Goal: Information Seeking & Learning: Understand process/instructions

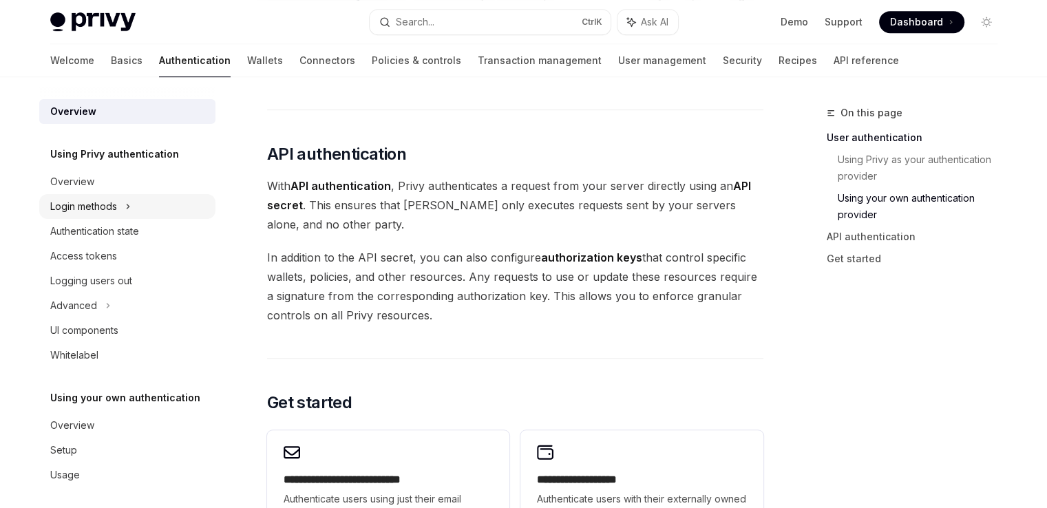
scroll to position [861, 0]
click at [93, 205] on div "Login methods" at bounding box center [83, 206] width 67 height 17
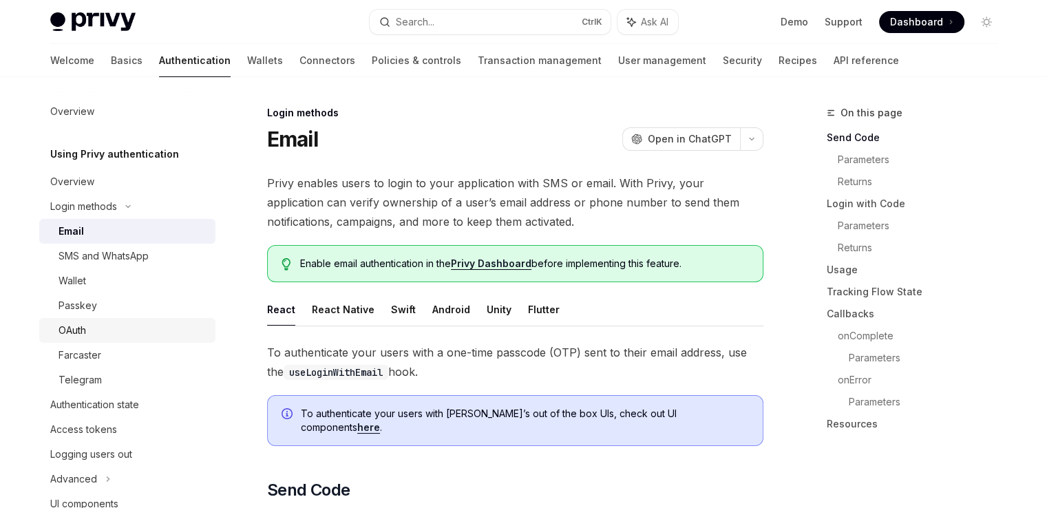
click at [127, 332] on div "OAuth" at bounding box center [133, 330] width 149 height 17
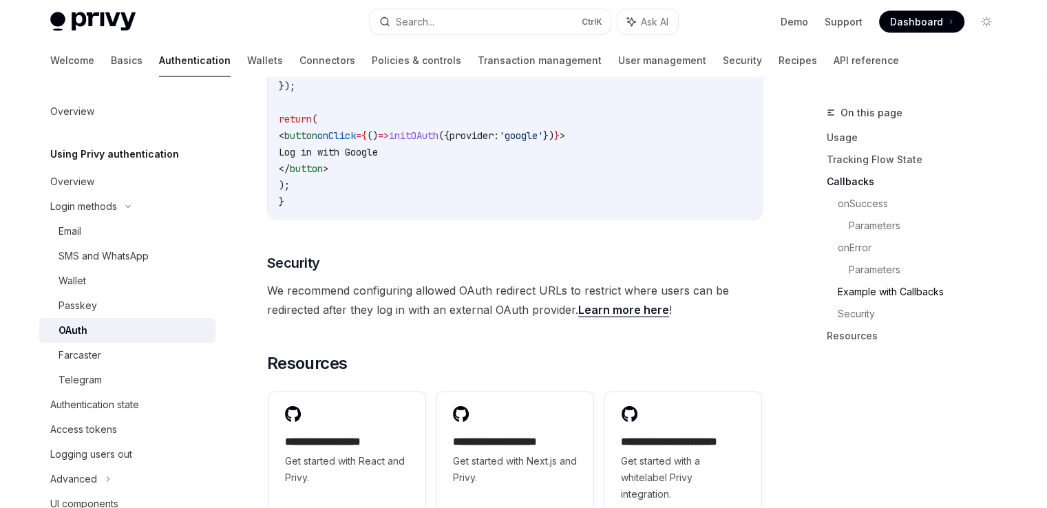
scroll to position [2765, 0]
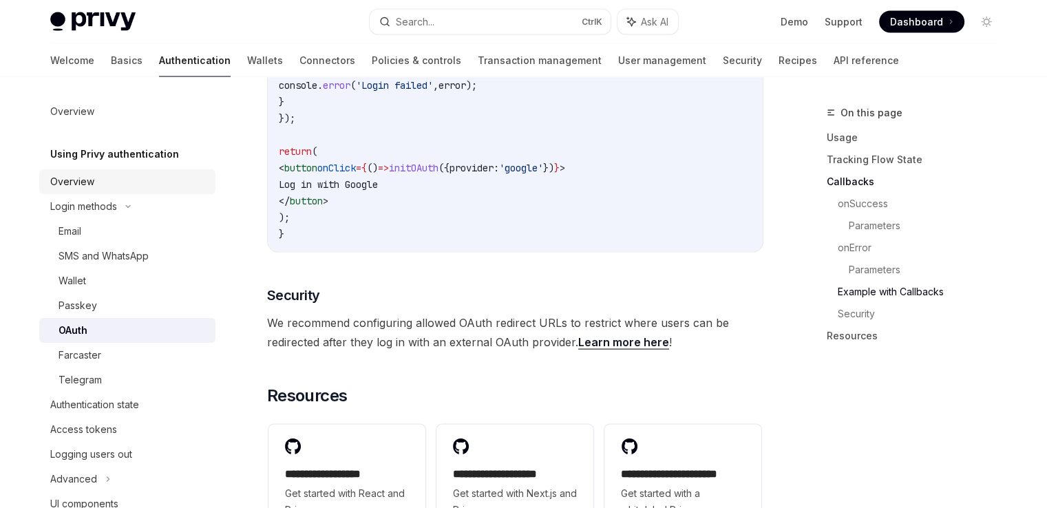
click at [102, 182] on div "Overview" at bounding box center [128, 181] width 157 height 17
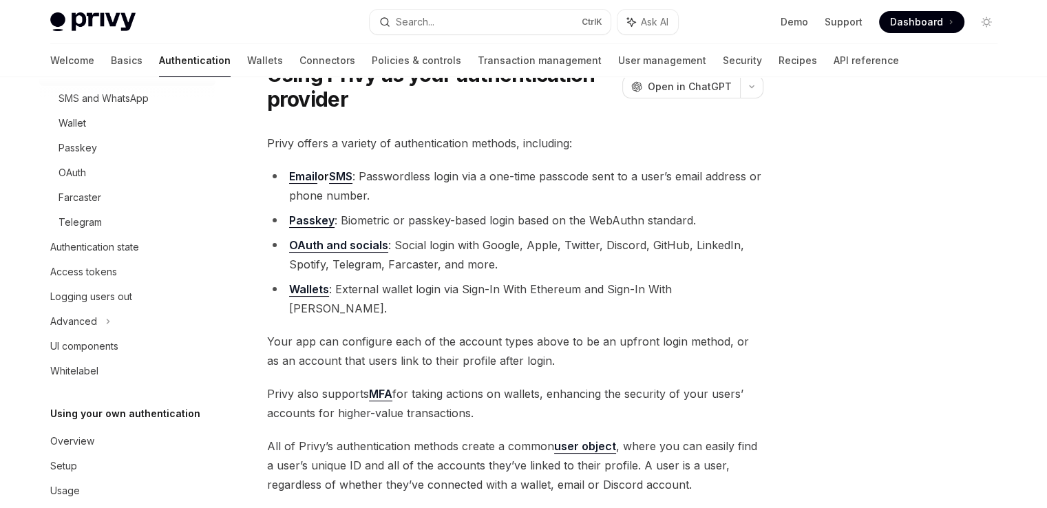
scroll to position [180, 0]
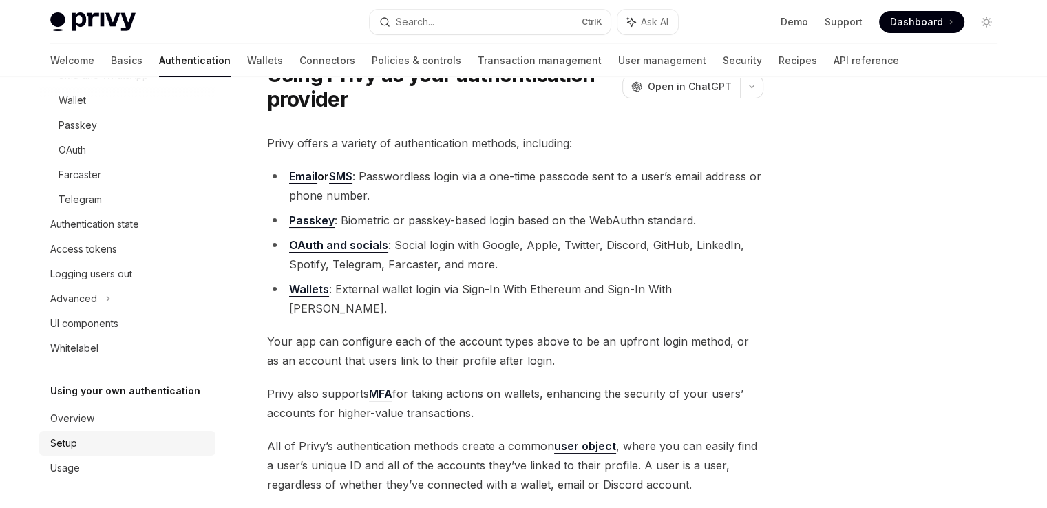
click at [109, 444] on div "Setup" at bounding box center [128, 443] width 157 height 17
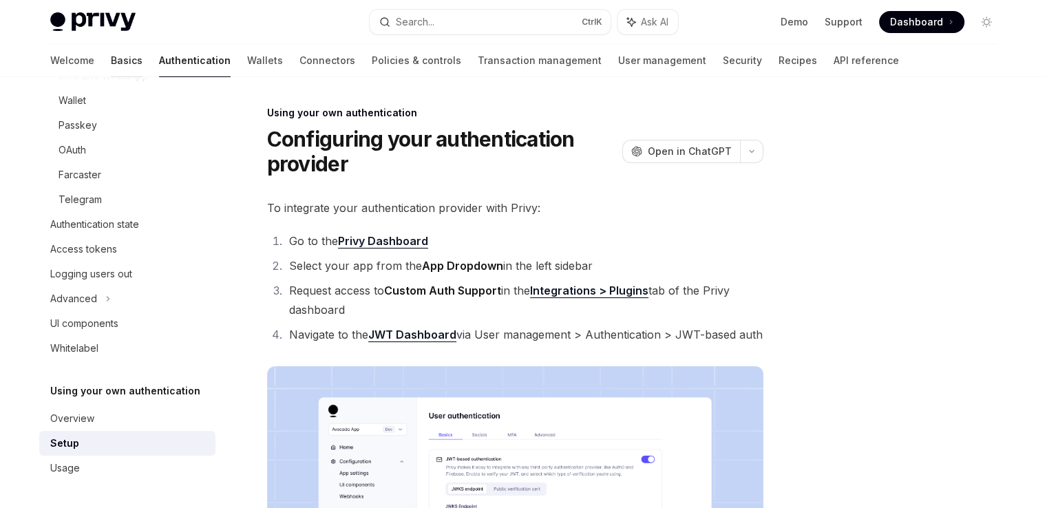
click at [111, 61] on link "Basics" at bounding box center [127, 60] width 32 height 33
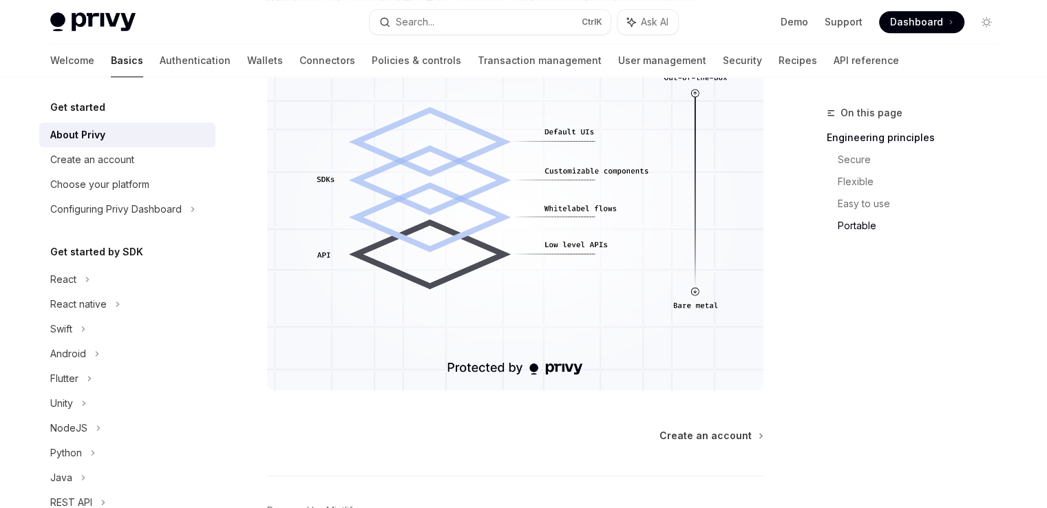
scroll to position [1293, 0]
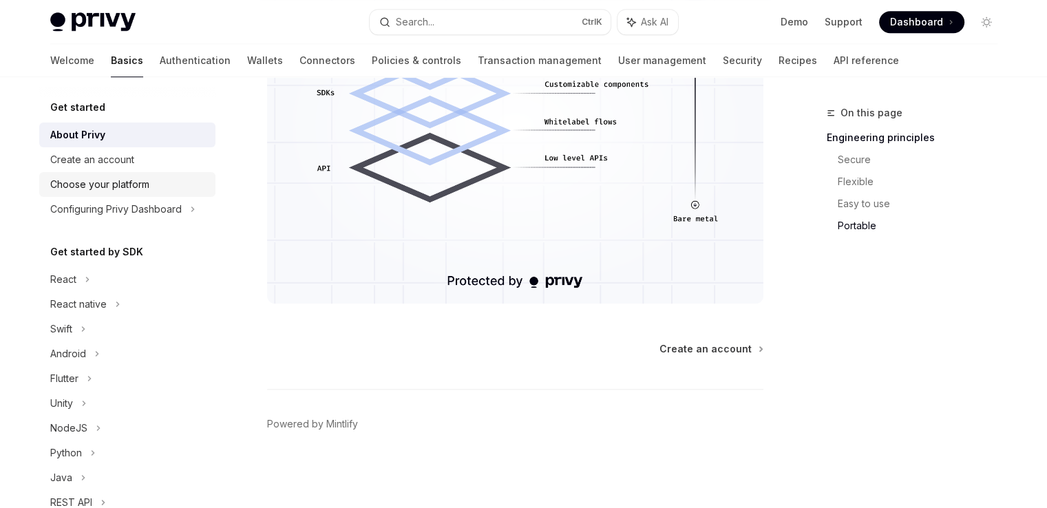
click at [148, 171] on link "Create an account" at bounding box center [127, 159] width 176 height 25
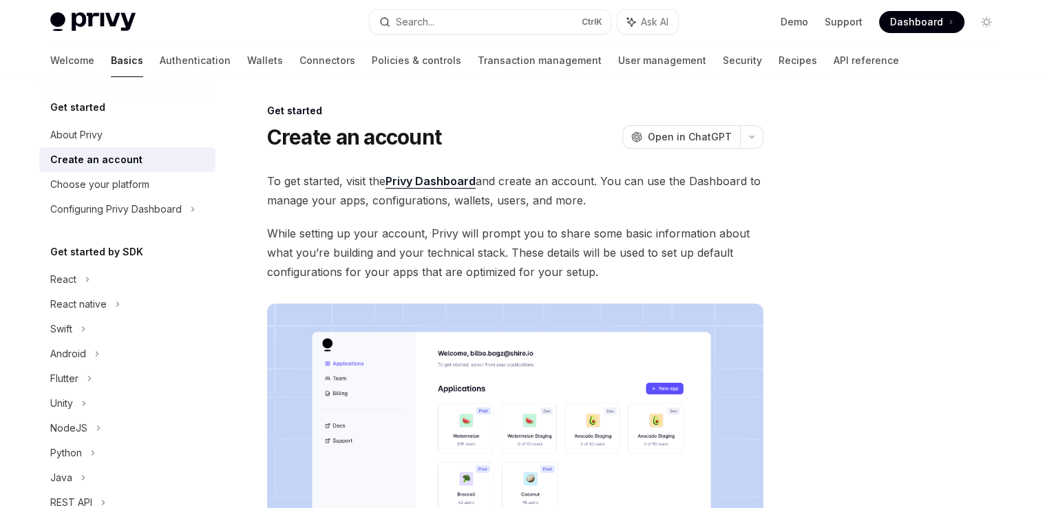
click at [148, 169] on link "Create an account" at bounding box center [127, 159] width 176 height 25
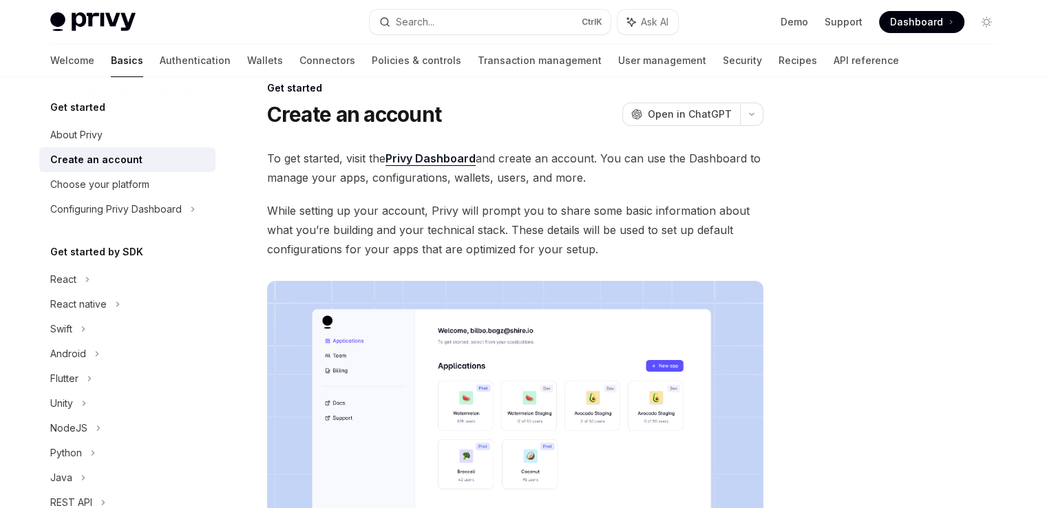
scroll to position [17, 0]
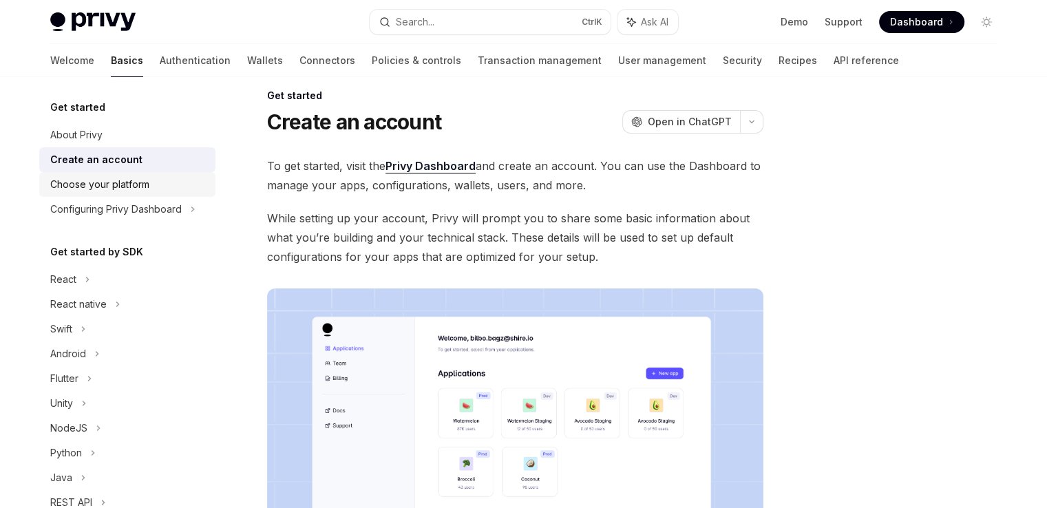
click at [114, 184] on div "Choose your platform" at bounding box center [99, 184] width 99 height 17
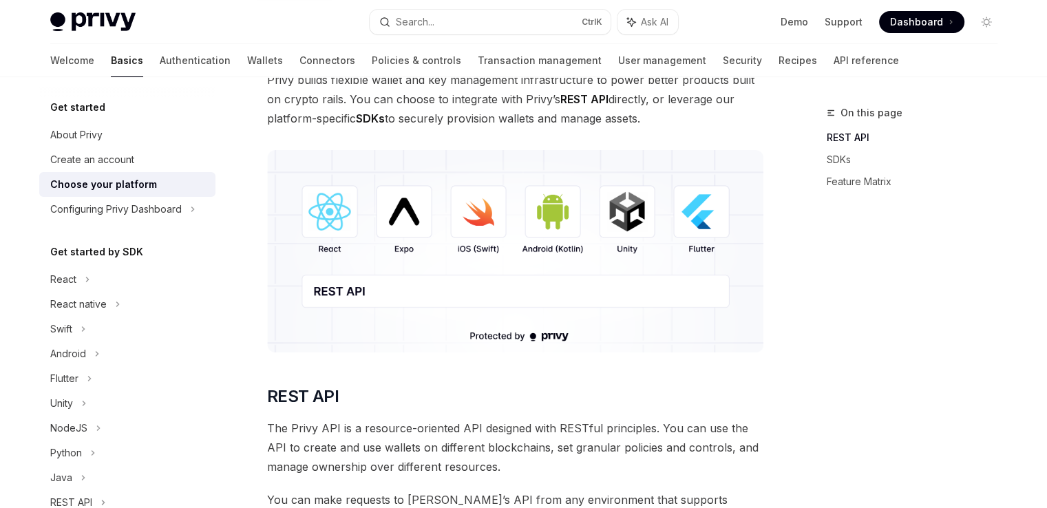
scroll to position [127, 0]
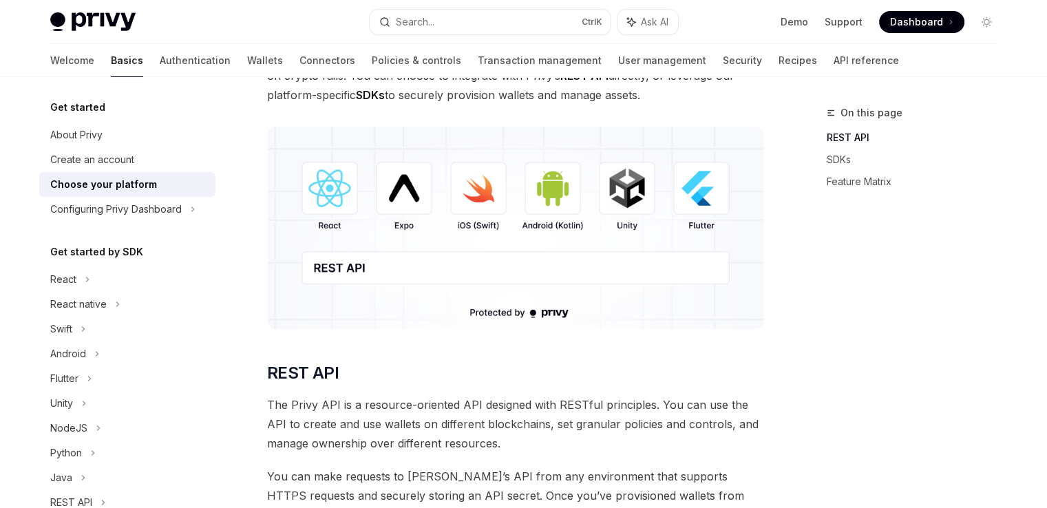
click at [334, 191] on img at bounding box center [515, 228] width 496 height 202
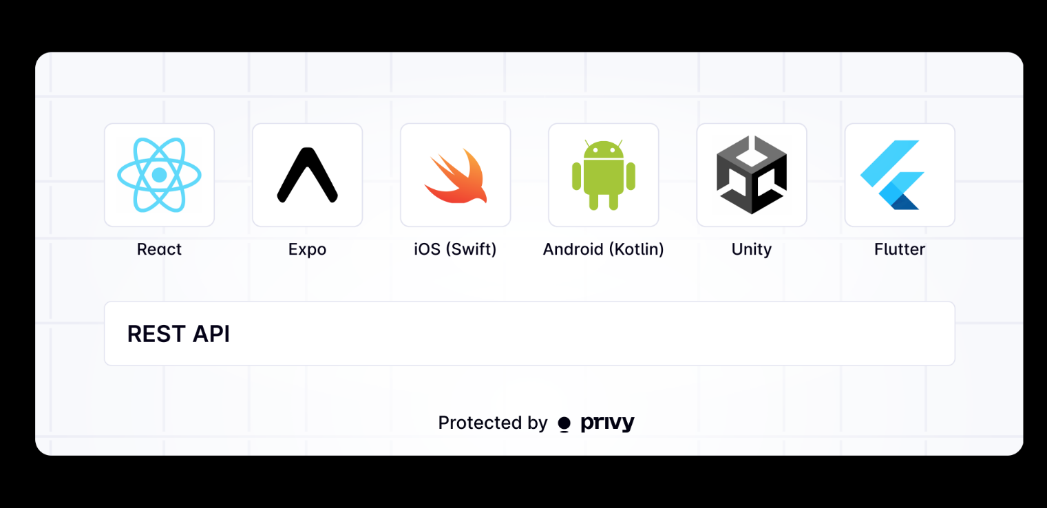
click at [911, 238] on img at bounding box center [528, 253] width 988 height 403
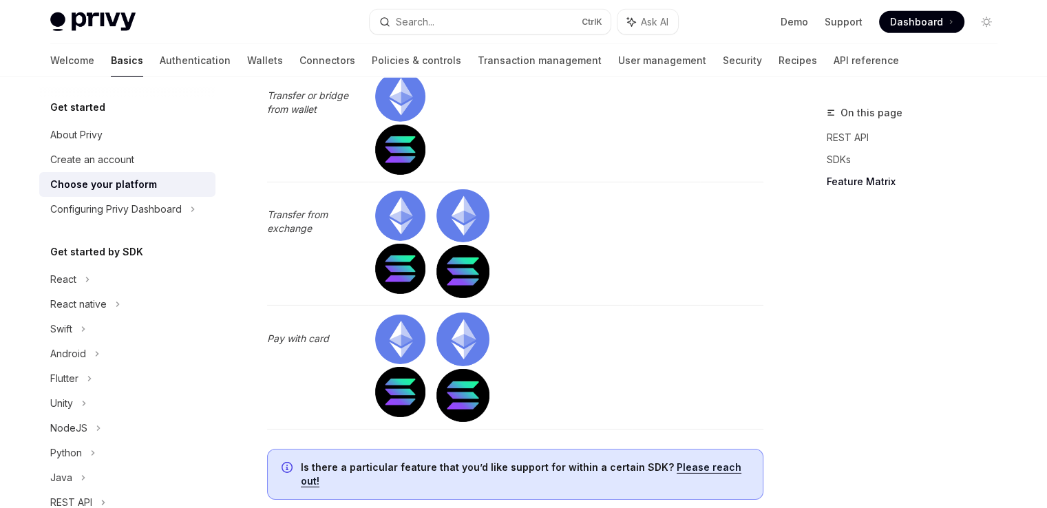
scroll to position [4597, 0]
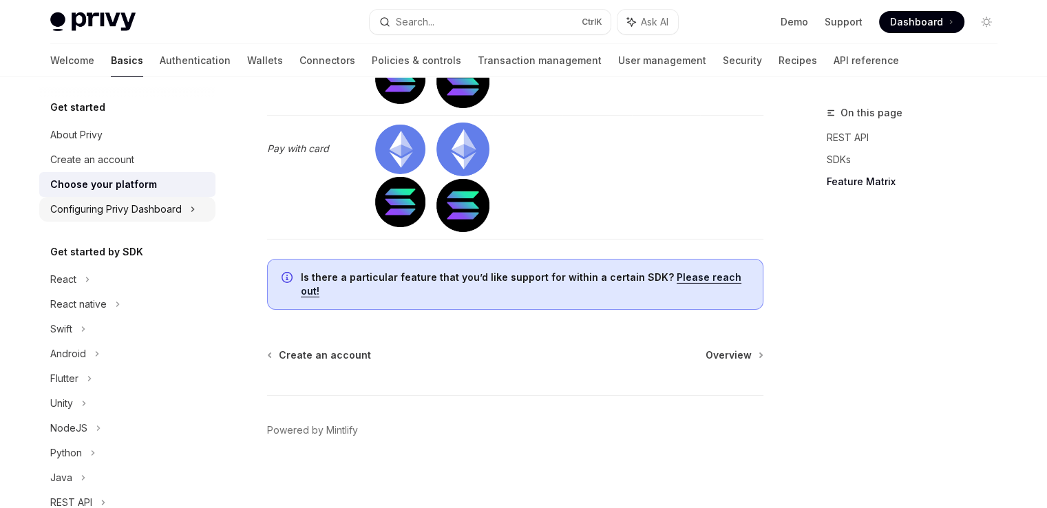
click at [115, 215] on div "Configuring Privy Dashboard" at bounding box center [115, 209] width 131 height 17
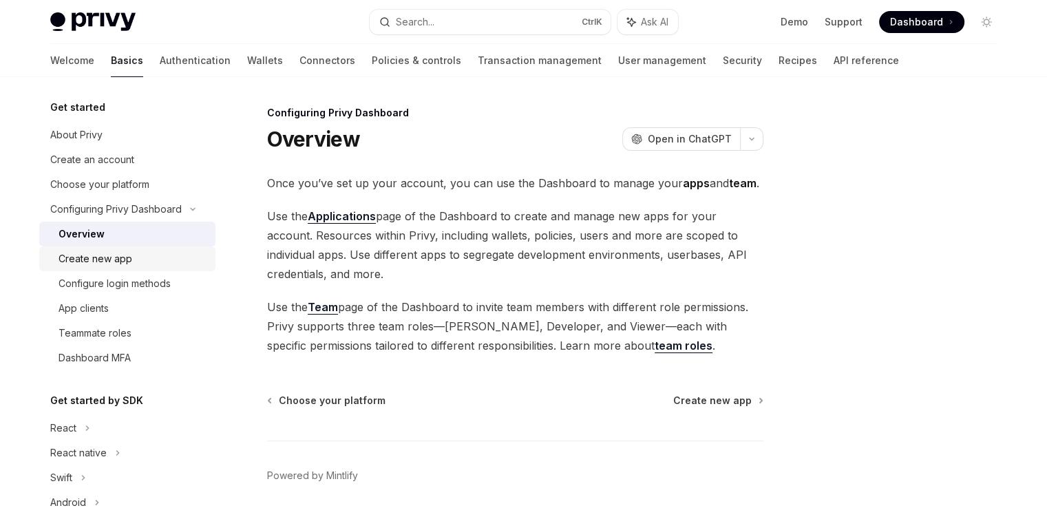
click at [78, 262] on div "Create new app" at bounding box center [96, 259] width 74 height 17
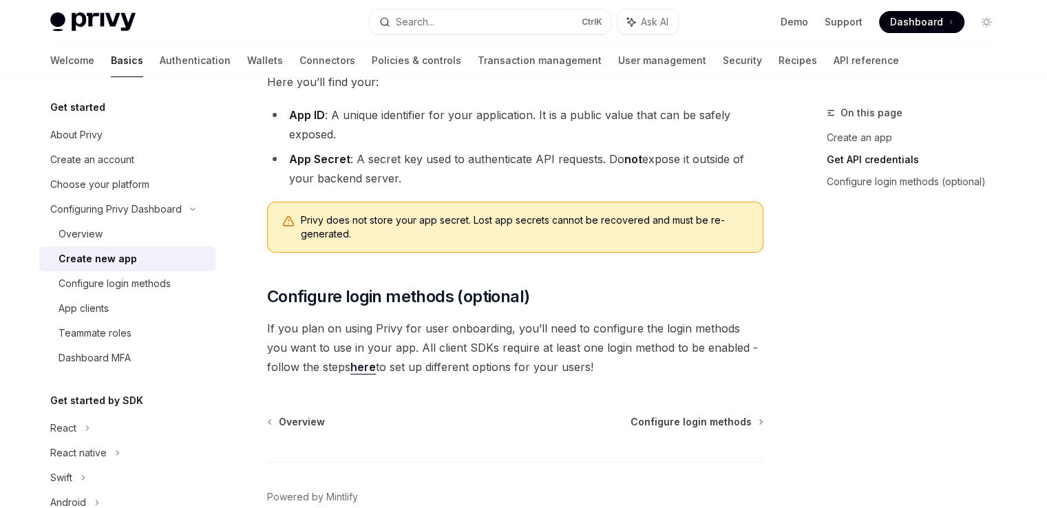
scroll to position [461, 0]
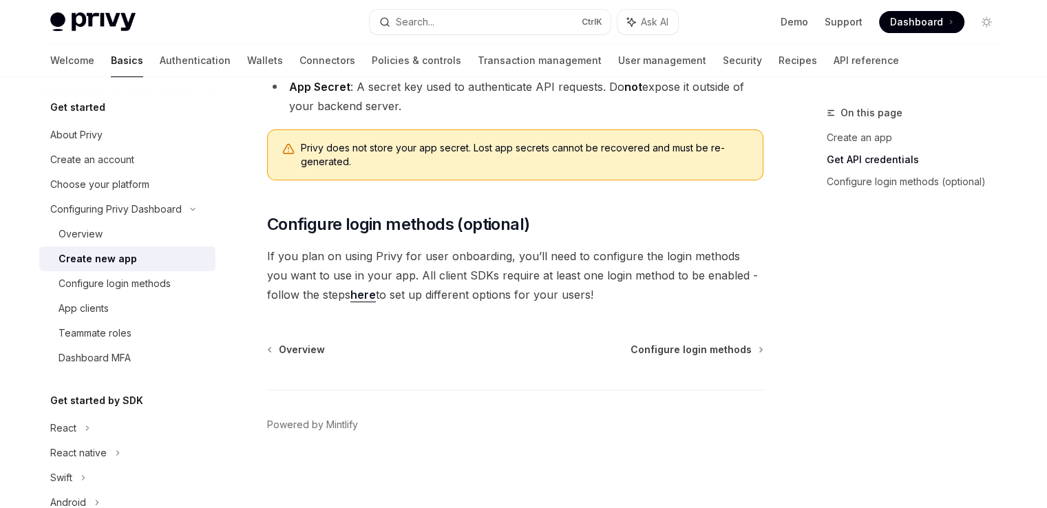
drag, startPoint x: 121, startPoint y: 279, endPoint x: 119, endPoint y: 268, distance: 11.2
click at [120, 279] on div "Configure login methods" at bounding box center [115, 283] width 112 height 17
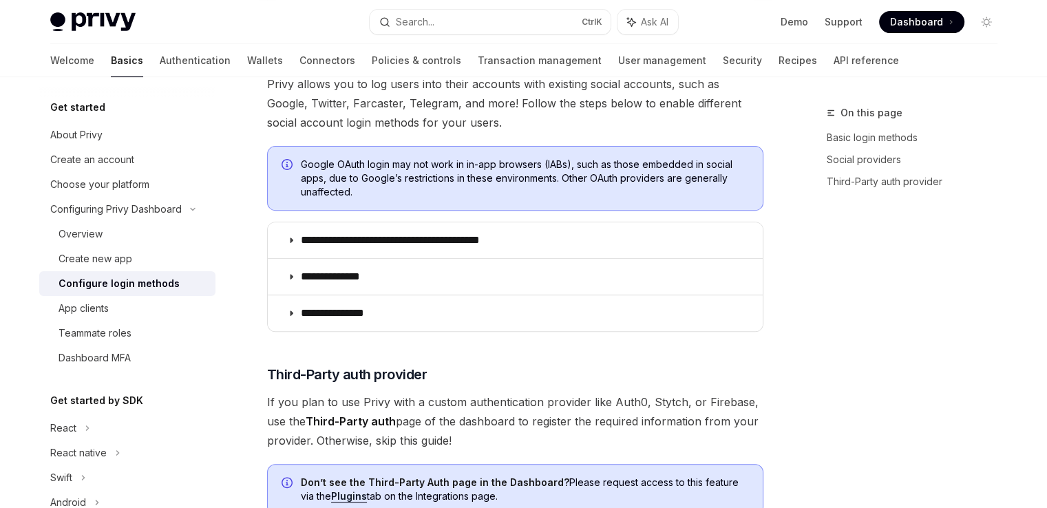
scroll to position [475, 0]
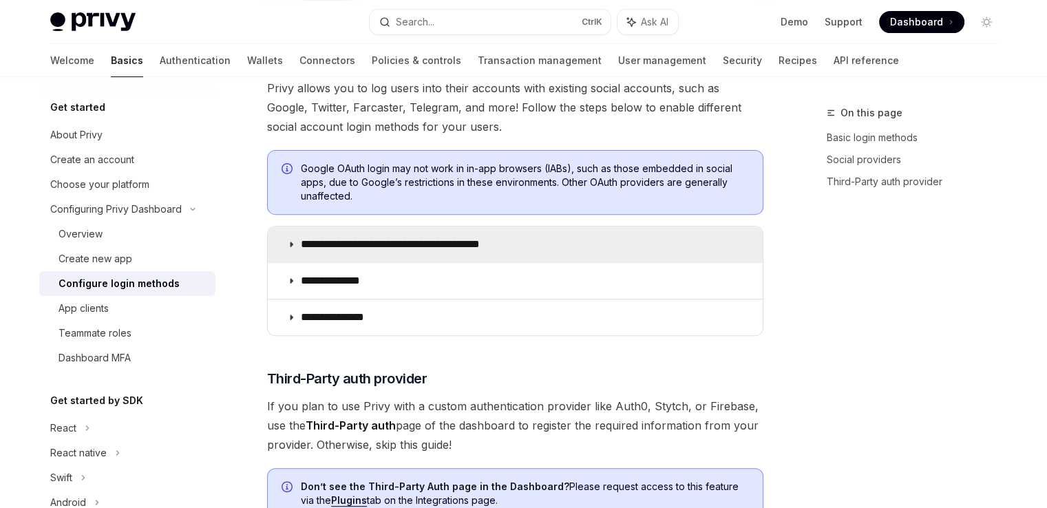
click at [364, 241] on p "**********" at bounding box center [414, 244] width 227 height 14
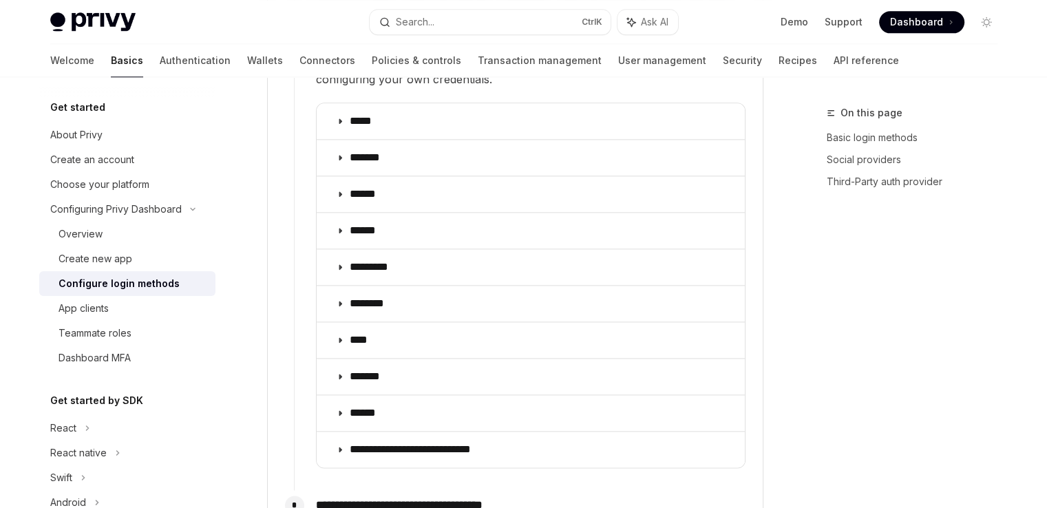
scroll to position [2010, 0]
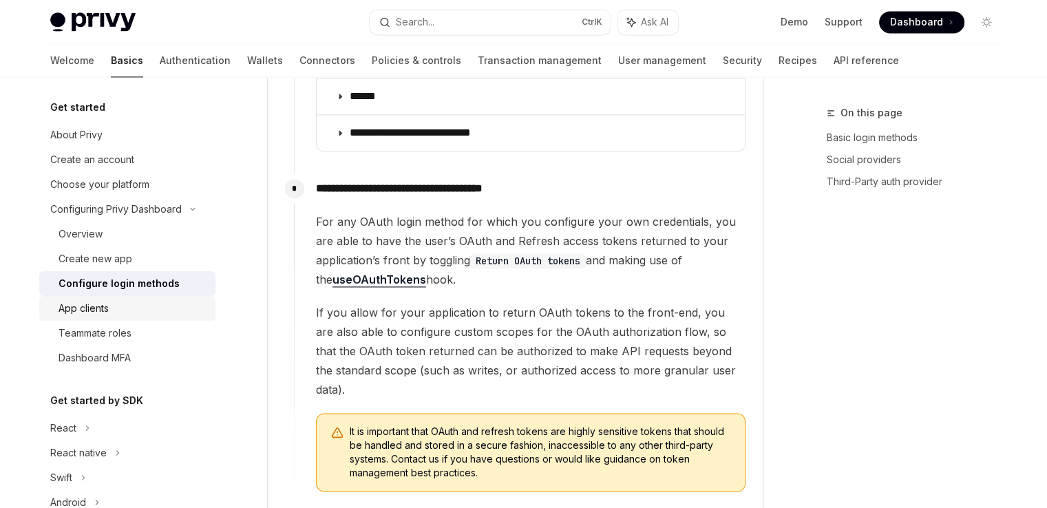
click at [158, 314] on div "App clients" at bounding box center [133, 308] width 149 height 17
type textarea "*"
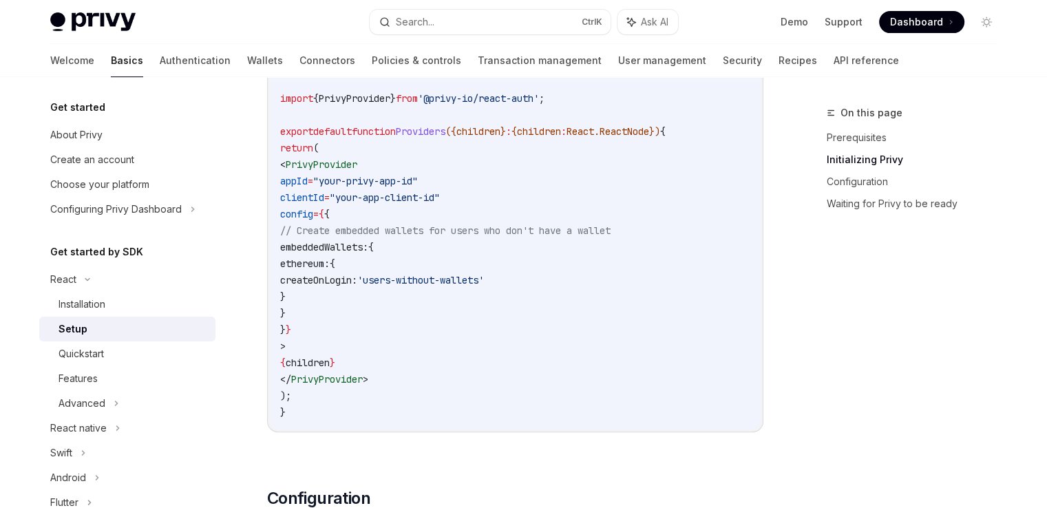
scroll to position [540, 0]
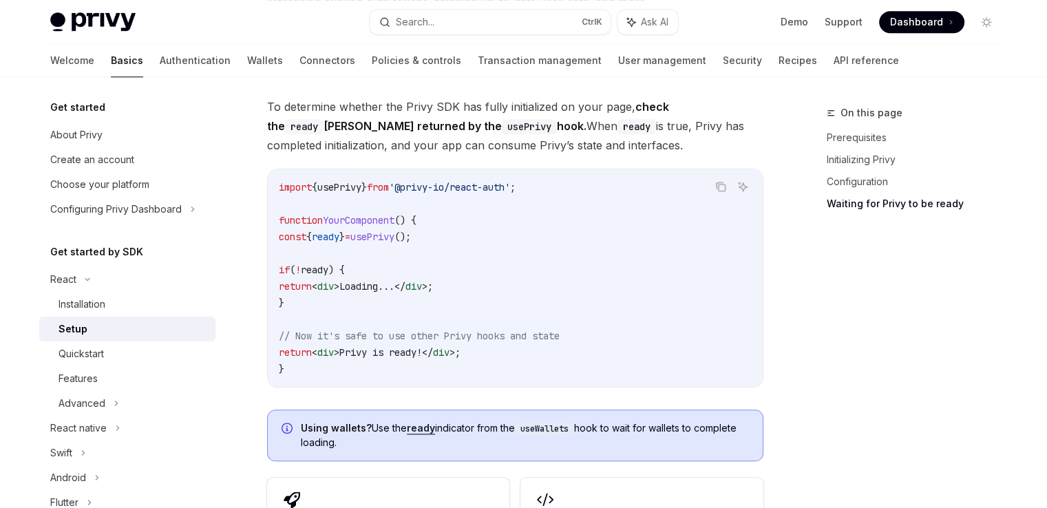
click at [393, 303] on code "import { usePrivy } from '@privy-io/react-auth' ; function YourComponent () { c…" at bounding box center [515, 278] width 473 height 198
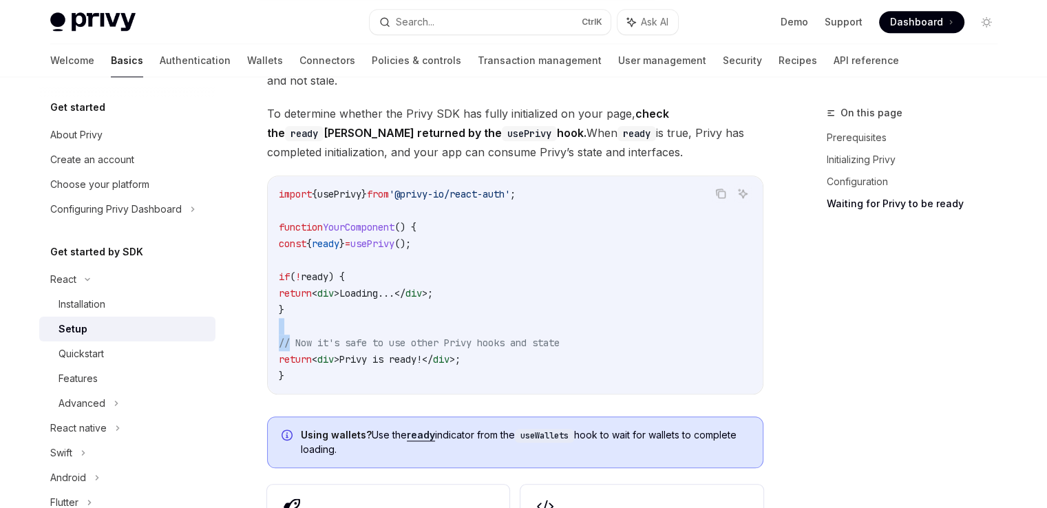
click at [394, 301] on code "import { usePrivy } from '@privy-io/react-auth' ; function YourComponent () { c…" at bounding box center [515, 285] width 473 height 198
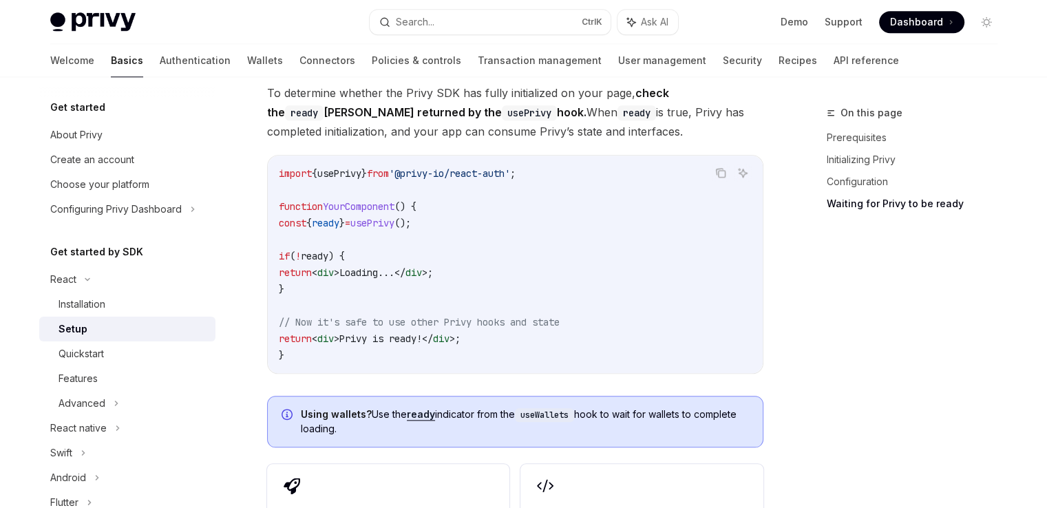
scroll to position [1505, 0]
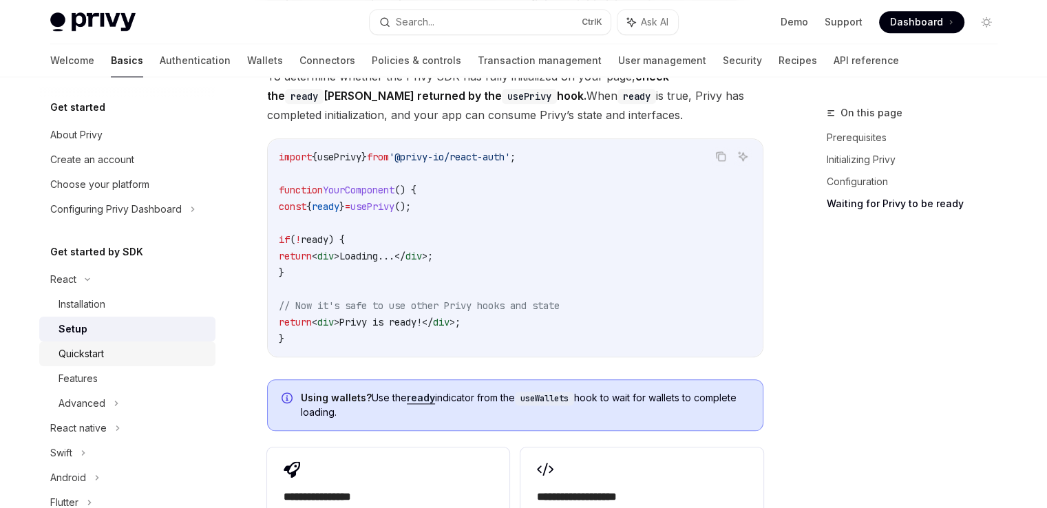
click at [168, 352] on div "Quickstart" at bounding box center [133, 353] width 149 height 17
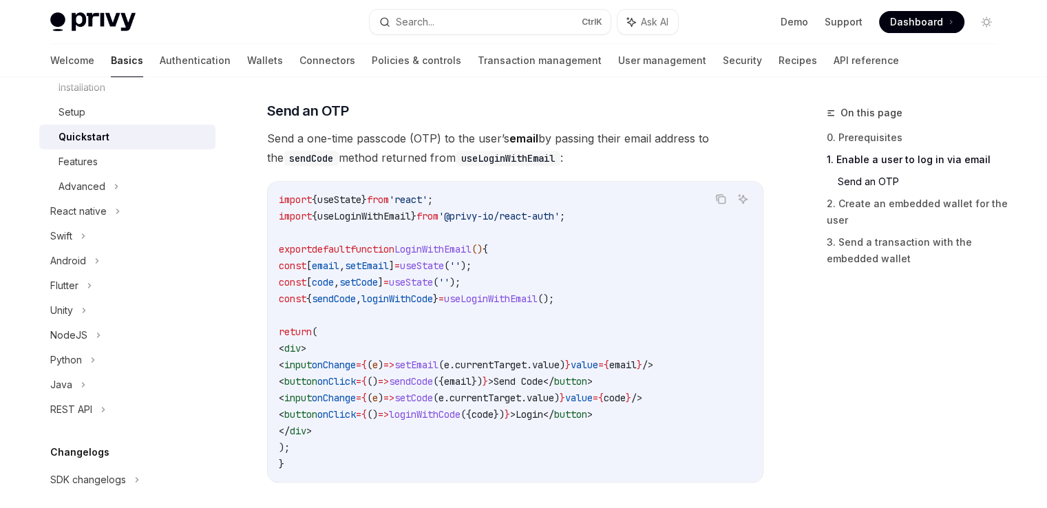
scroll to position [219, 0]
click at [97, 332] on icon at bounding box center [98, 333] width 2 height 4
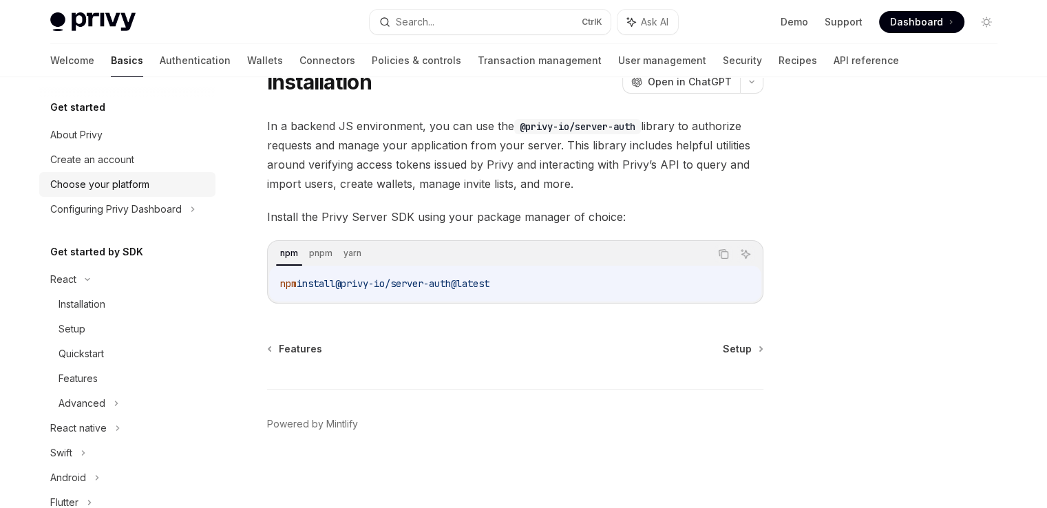
click at [134, 184] on div "Choose your platform" at bounding box center [99, 184] width 99 height 17
type textarea "*"
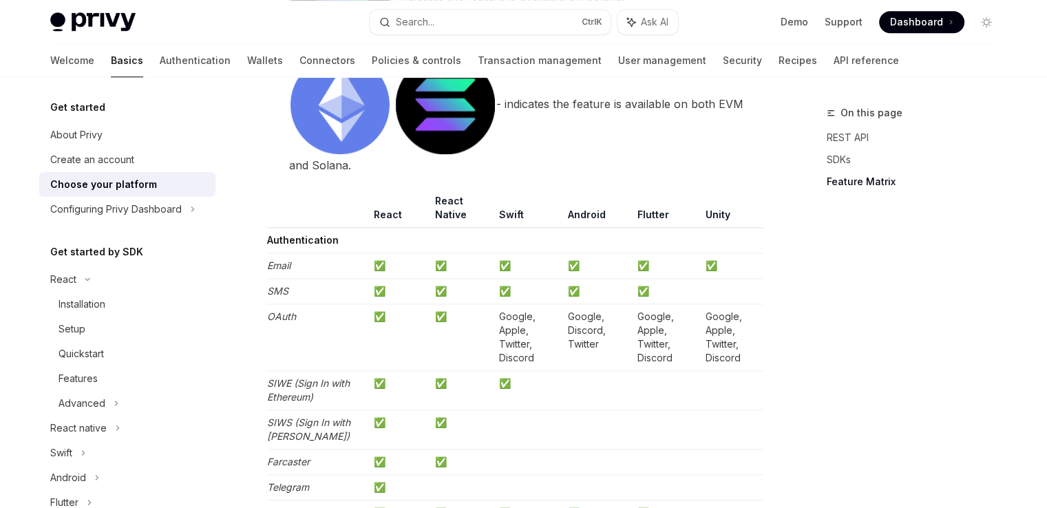
scroll to position [2129, 0]
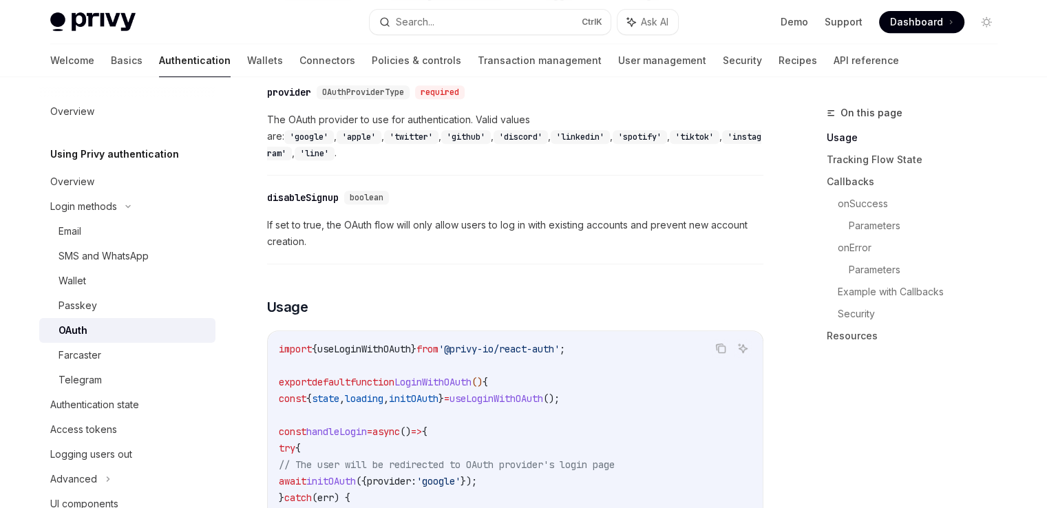
scroll to position [848, 0]
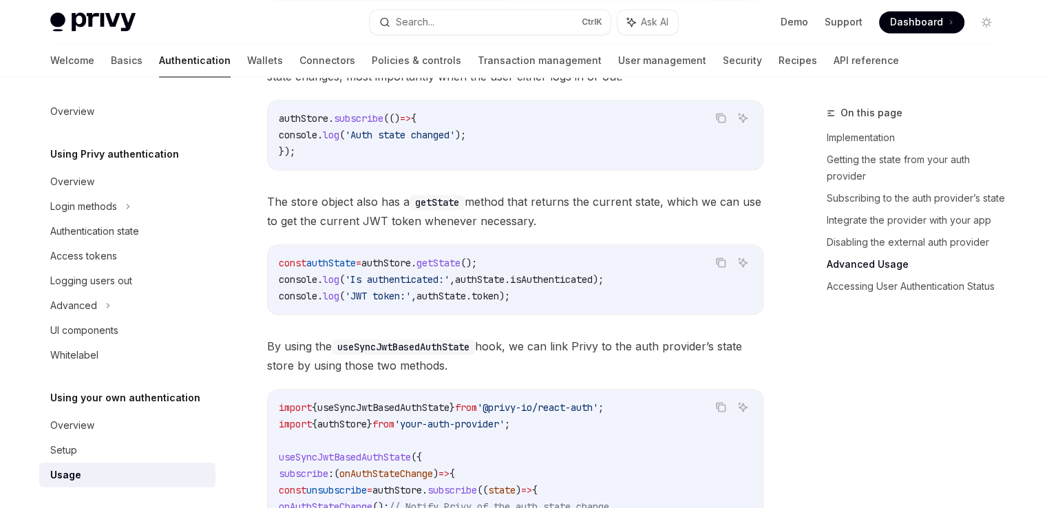
scroll to position [2162, 0]
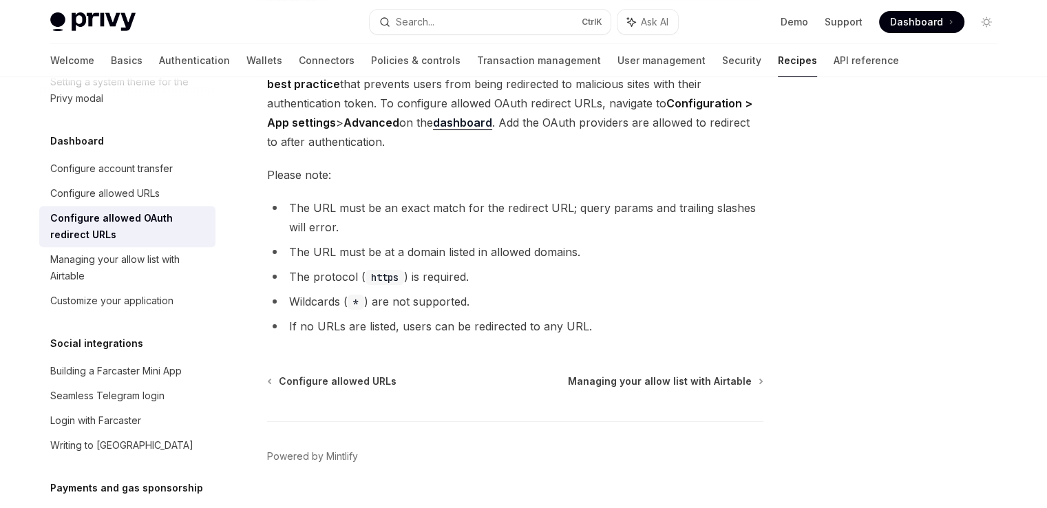
scroll to position [195, 0]
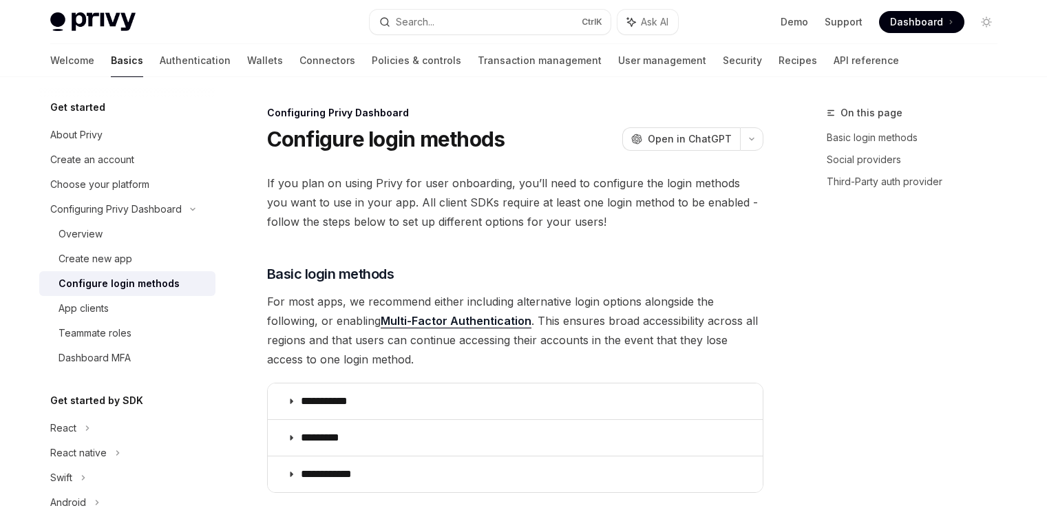
scroll to position [505, 0]
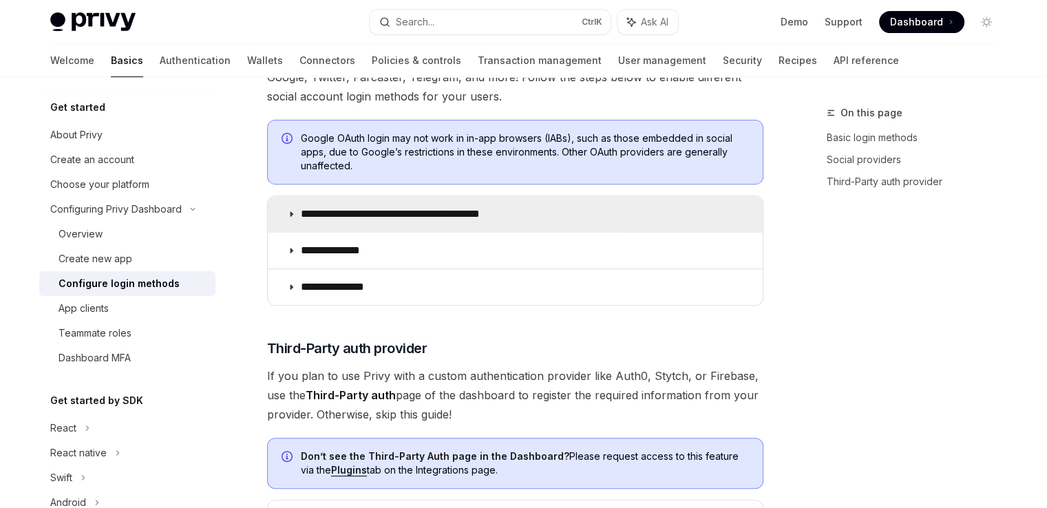
click at [483, 222] on summary "**********" at bounding box center [515, 214] width 495 height 36
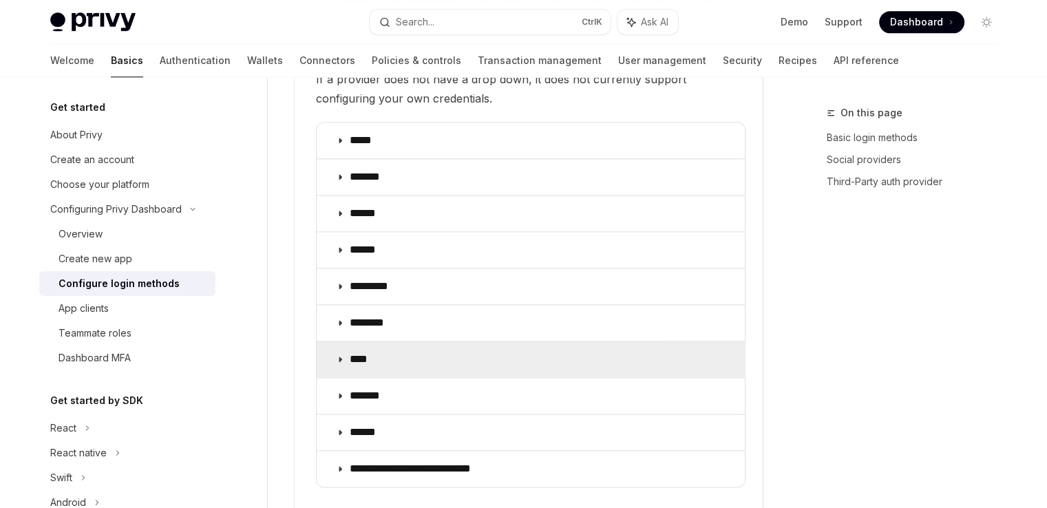
scroll to position [1679, 0]
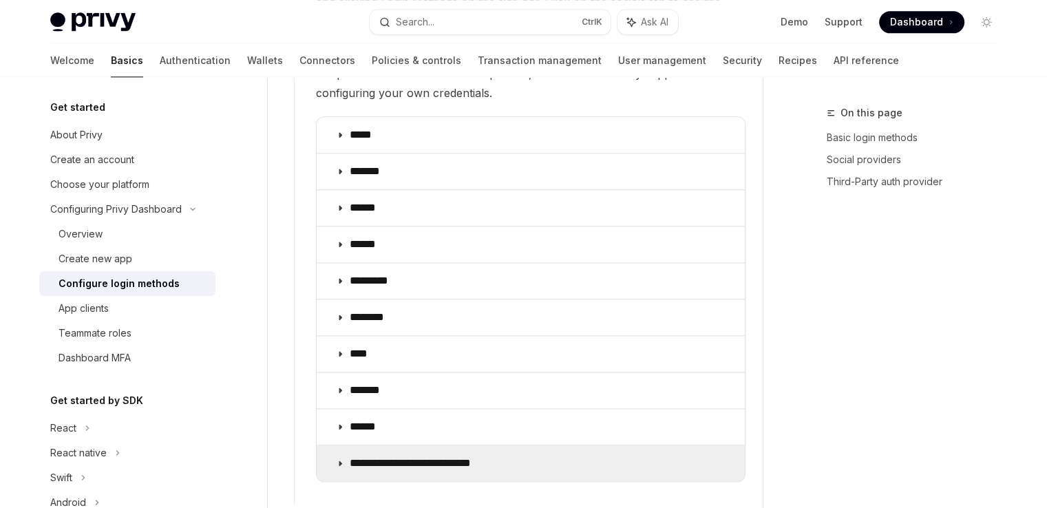
click at [398, 456] on p "**********" at bounding box center [428, 463] width 156 height 14
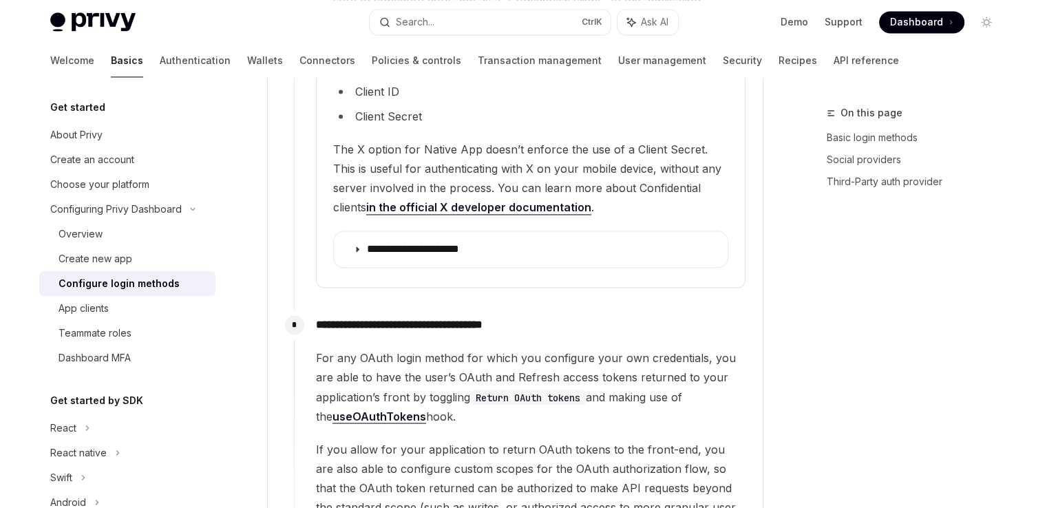
scroll to position [2235, 0]
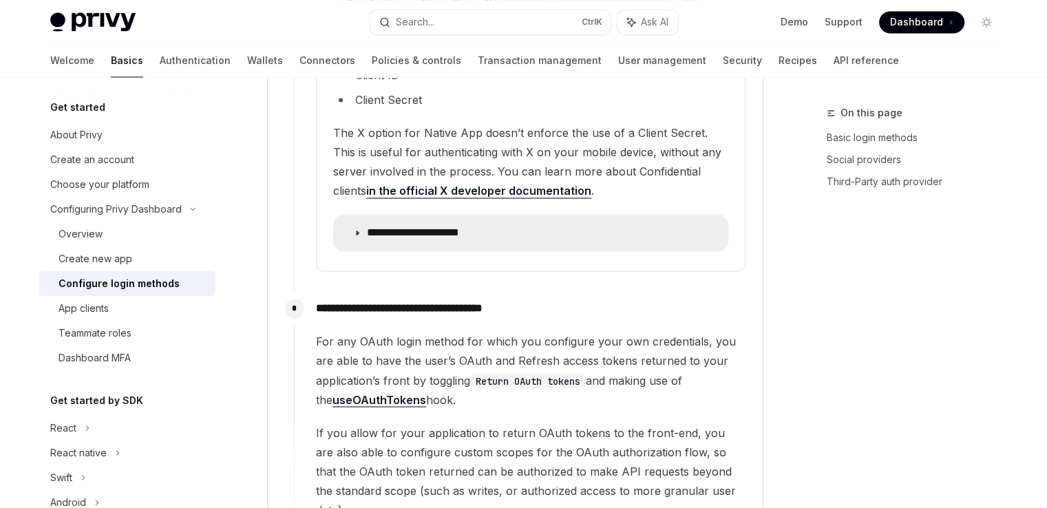
click at [339, 215] on summary "**********" at bounding box center [531, 233] width 394 height 36
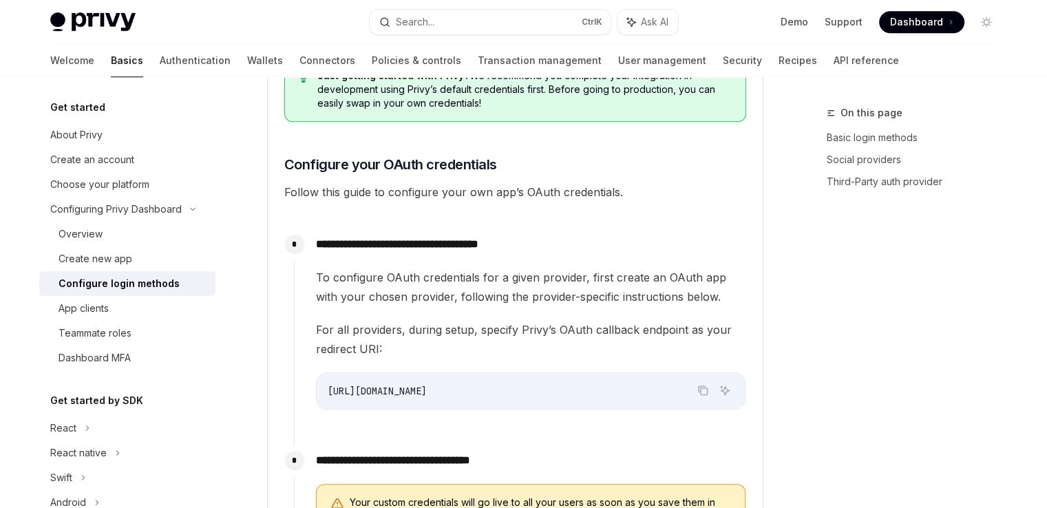
scroll to position [1092, 0]
drag, startPoint x: 449, startPoint y: 385, endPoint x: 609, endPoint y: 141, distance: 291.7
click at [308, 375] on div "**********" at bounding box center [520, 329] width 452 height 202
copy span "https://auth.privy.io"
drag, startPoint x: 603, startPoint y: 387, endPoint x: 322, endPoint y: 387, distance: 280.8
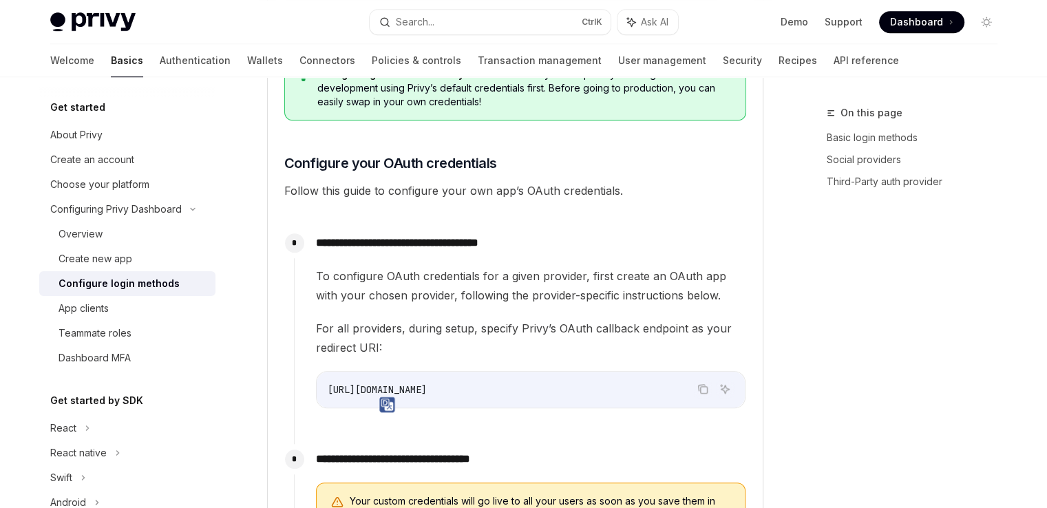
click at [319, 390] on div "https://auth.privy.io/api/v1/oauth/callback" at bounding box center [531, 390] width 428 height 36
copy span "https://auth.privy.io/api/v1/oauth/callback"
